Goal: Information Seeking & Learning: Understand process/instructions

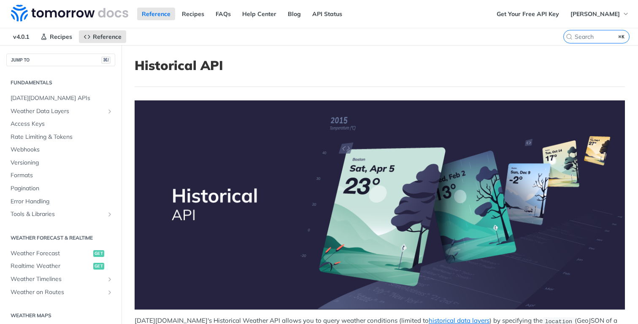
scroll to position [214, 0]
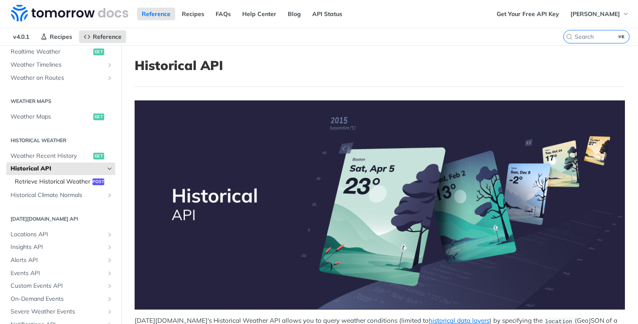
click at [47, 184] on span "Retrieve Historical Weather" at bounding box center [53, 182] width 76 height 8
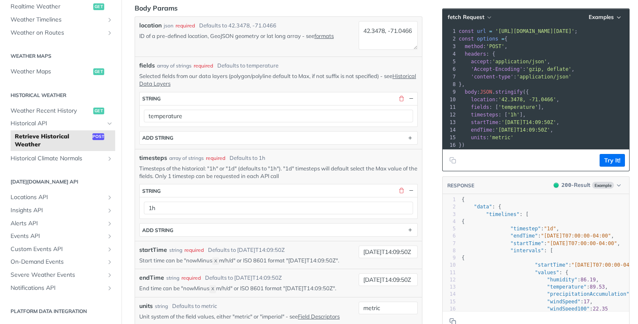
scroll to position [179, 0]
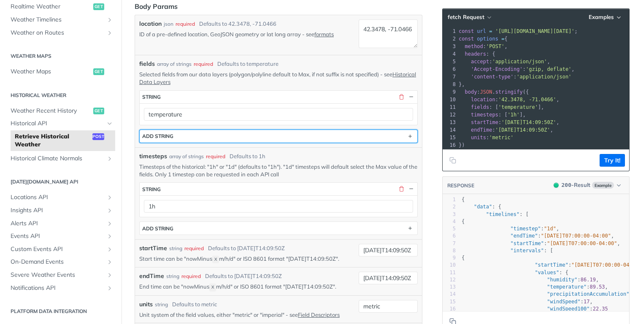
click at [204, 136] on button "ADD string" at bounding box center [279, 136] width 278 height 13
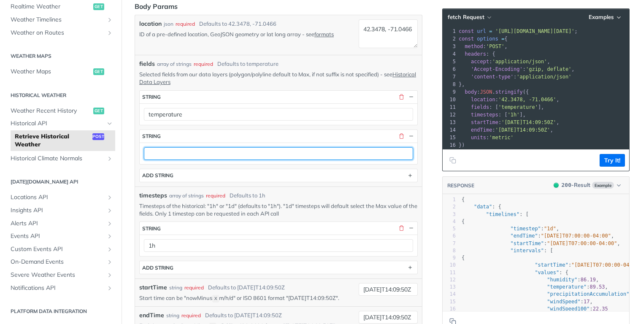
click at [212, 153] on input "text" at bounding box center [278, 153] width 269 height 13
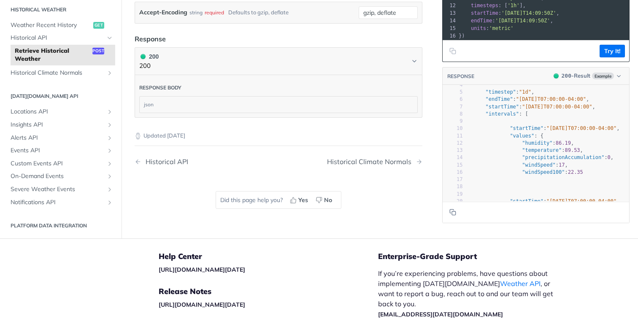
scroll to position [0, 0]
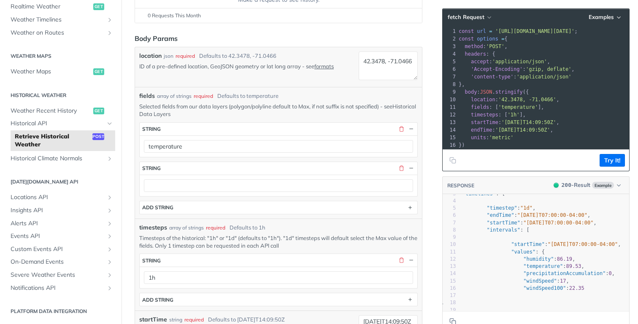
click at [185, 113] on link "Historical Data Layers" at bounding box center [277, 110] width 277 height 14
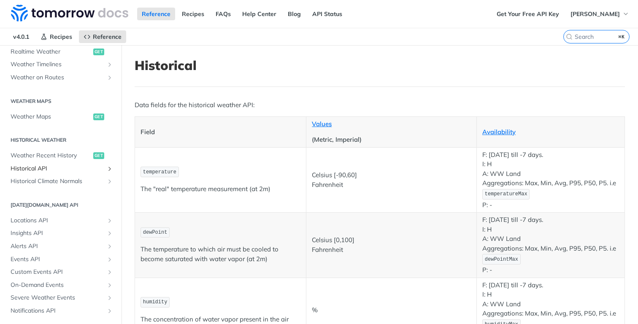
click at [107, 170] on icon "Show subpages for Historical API" at bounding box center [109, 169] width 7 height 7
